Goal: Task Accomplishment & Management: Use online tool/utility

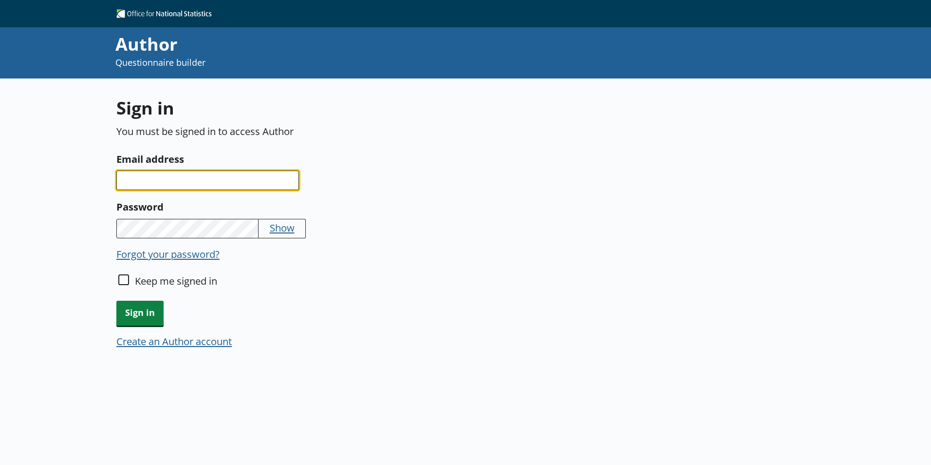
click at [265, 173] on input "Email address" at bounding box center [207, 179] width 183 height 19
type input "[EMAIL_ADDRESS][DOMAIN_NAME]"
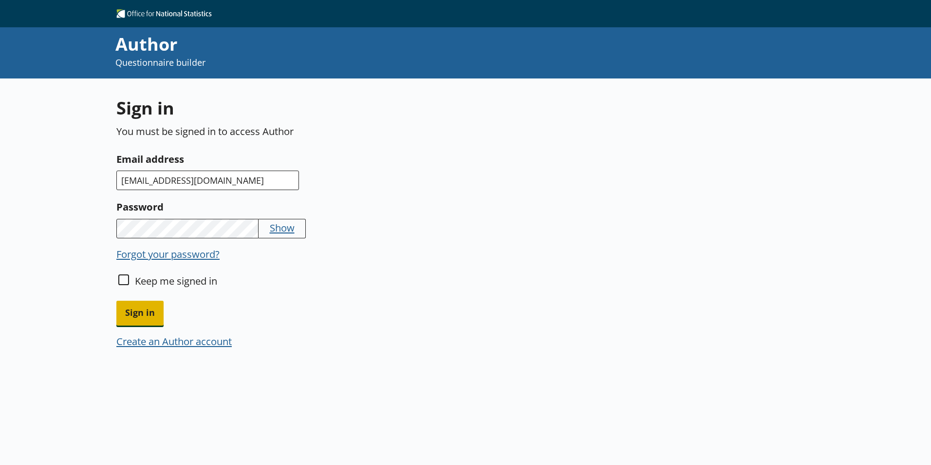
click at [161, 308] on span "Sign in" at bounding box center [139, 313] width 47 height 25
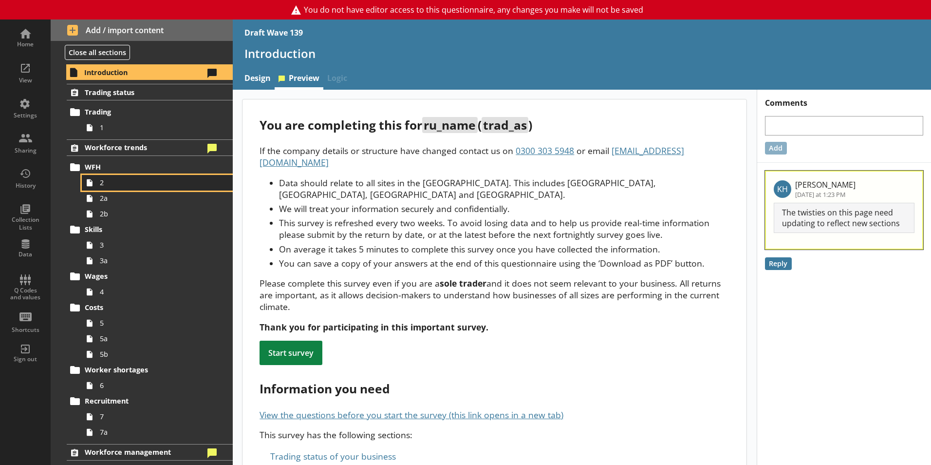
click at [125, 184] on span "2" at bounding box center [154, 182] width 108 height 9
